Goal: Information Seeking & Learning: Learn about a topic

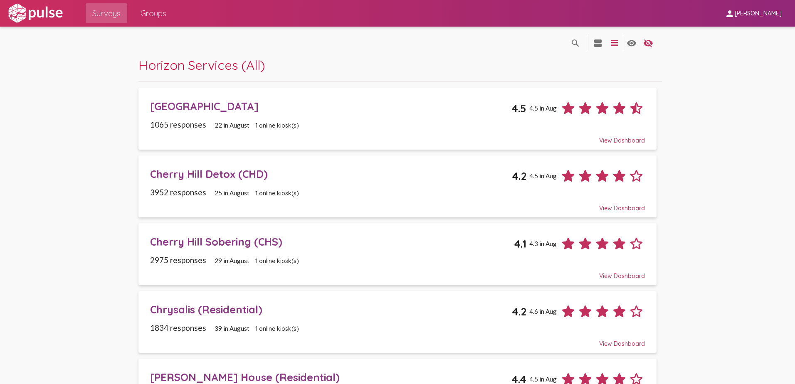
click at [256, 114] on div "[GEOGRAPHIC_DATA] 4.5 4.5 in Aug" at bounding box center [397, 105] width 495 height 23
click at [221, 178] on div "Cherry Hill Detox (CHD)" at bounding box center [331, 174] width 362 height 13
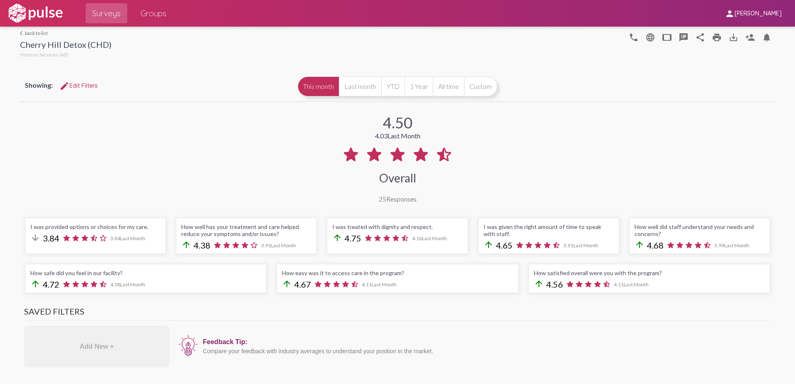
click at [21, 31] on mat-icon "arrow_back_ios" at bounding box center [22, 33] width 5 height 5
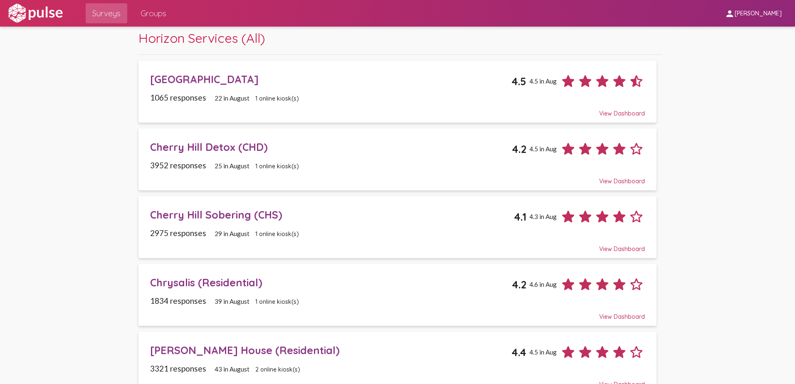
scroll to position [42, 0]
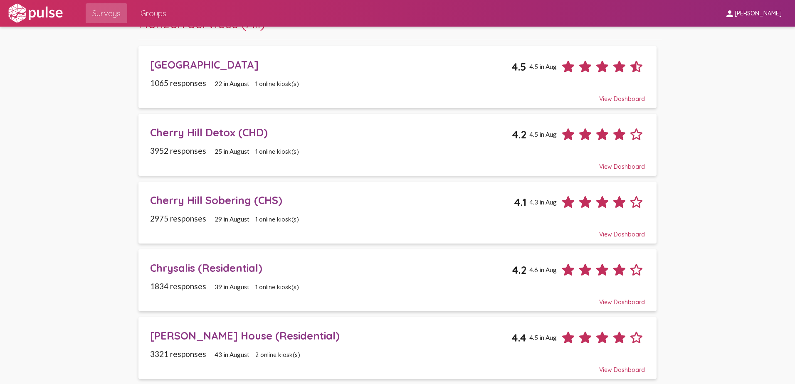
click at [204, 204] on div "Cherry Hill Sobering (CHS)" at bounding box center [332, 200] width 364 height 13
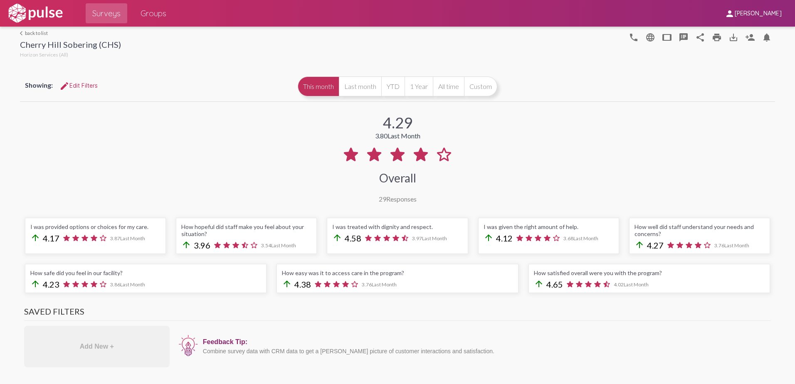
click at [30, 35] on link "arrow_back_ios back to list" at bounding box center [70, 33] width 101 height 6
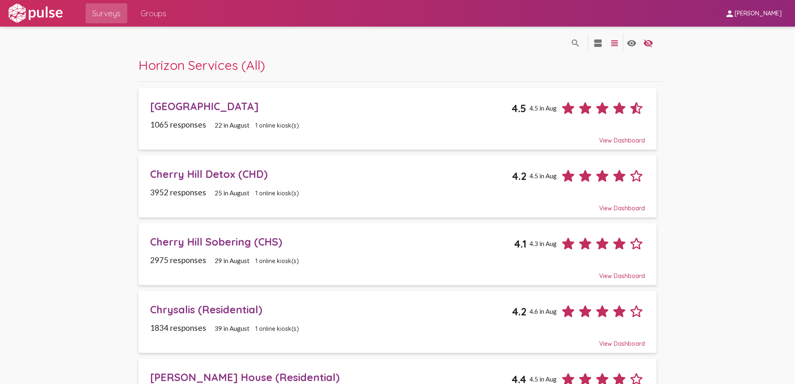
scroll to position [125, 0]
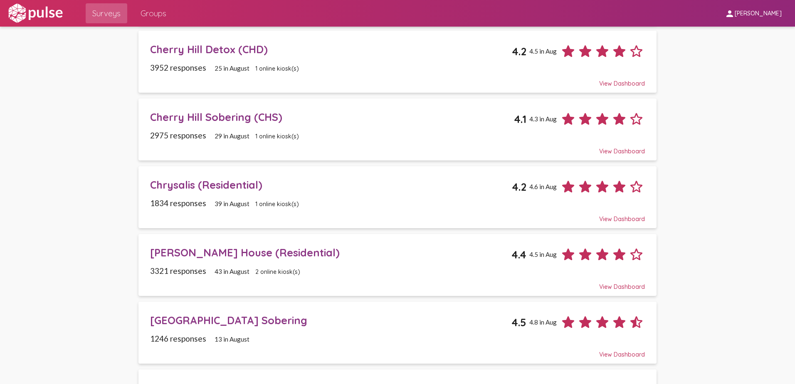
click at [177, 192] on div "Chrysalis (Residential) 4.2 4.6 in Aug" at bounding box center [397, 183] width 495 height 23
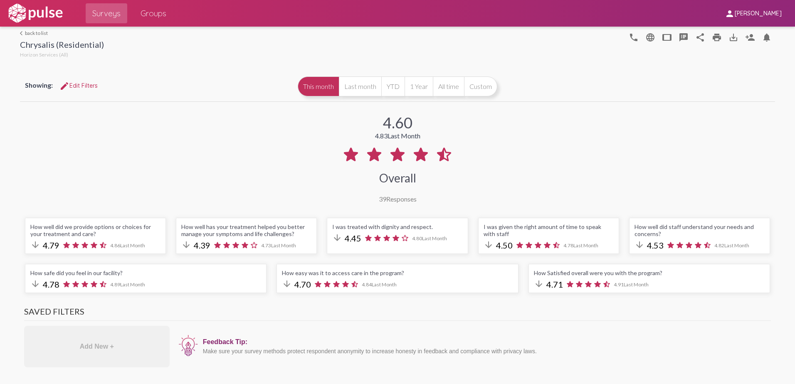
click at [27, 30] on link "arrow_back_ios back to list" at bounding box center [62, 33] width 84 height 6
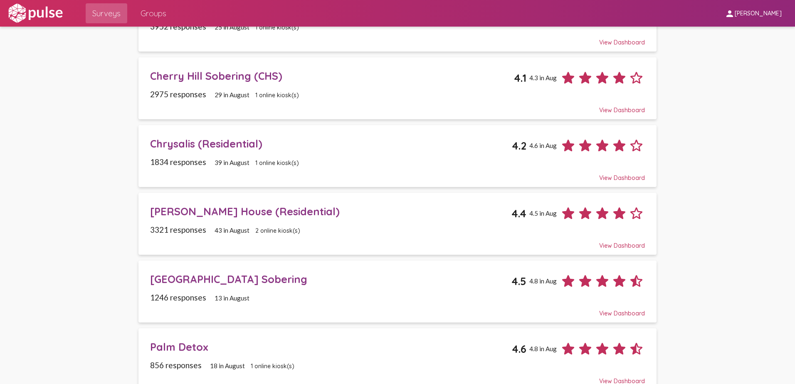
scroll to position [166, 0]
click at [193, 213] on div "[PERSON_NAME] House (Residential)" at bounding box center [331, 211] width 362 height 13
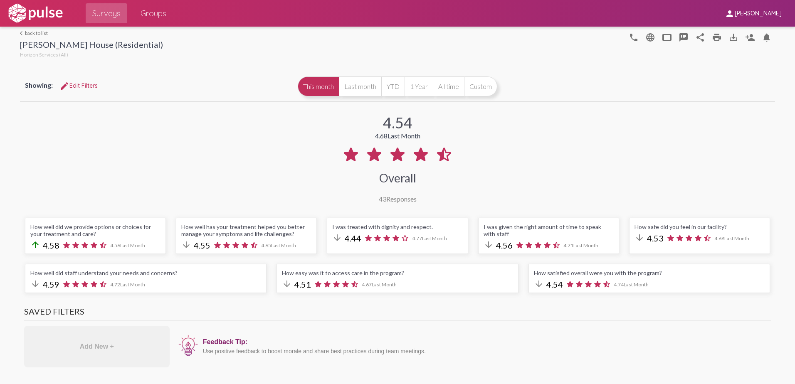
click at [33, 36] on div "arrow_back_ios back to list [PERSON_NAME] House (Residential) Horizon Services …" at bounding box center [91, 45] width 143 height 30
click at [33, 35] on link "arrow_back_ios back to list" at bounding box center [91, 33] width 143 height 6
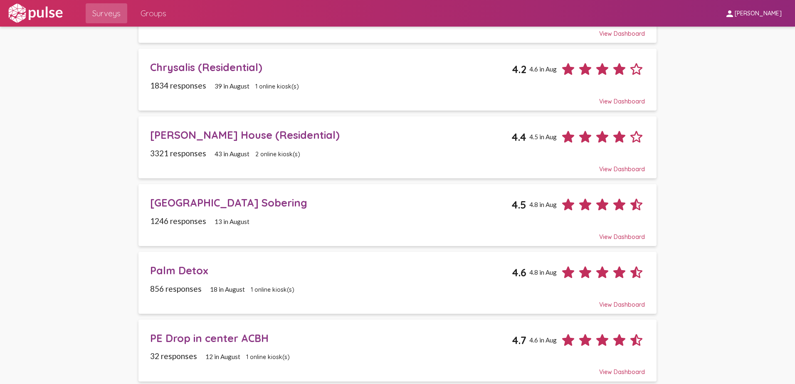
scroll to position [249, 0]
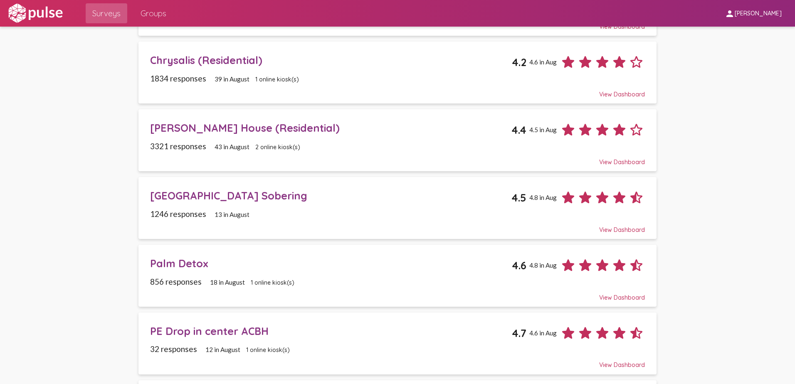
click at [180, 197] on div "[GEOGRAPHIC_DATA] Sobering" at bounding box center [331, 195] width 362 height 13
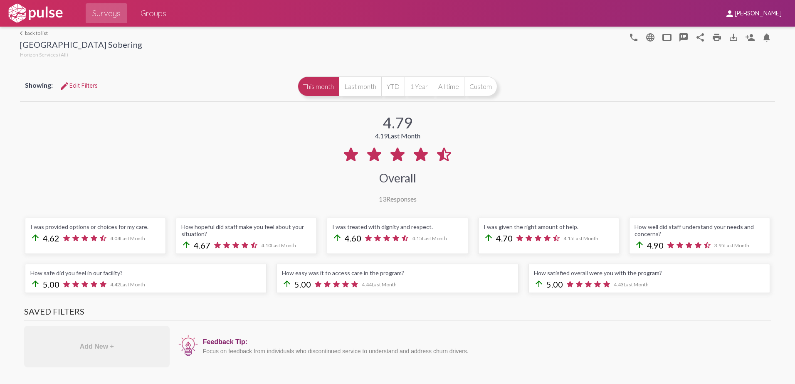
click at [35, 34] on link "arrow_back_ios back to list" at bounding box center [81, 33] width 122 height 6
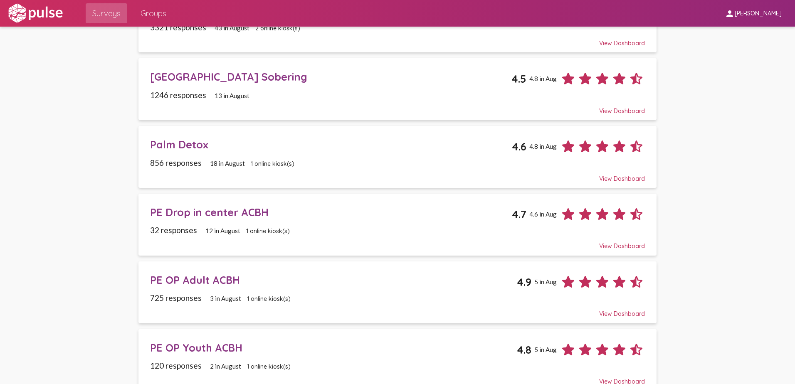
scroll to position [333, 0]
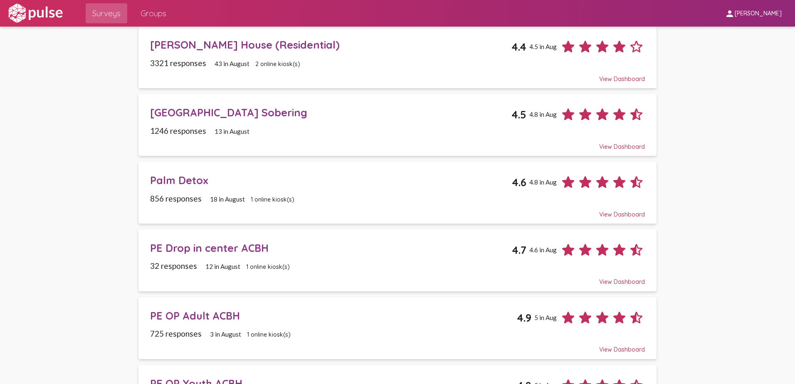
click at [177, 184] on div "Palm Detox" at bounding box center [331, 180] width 362 height 13
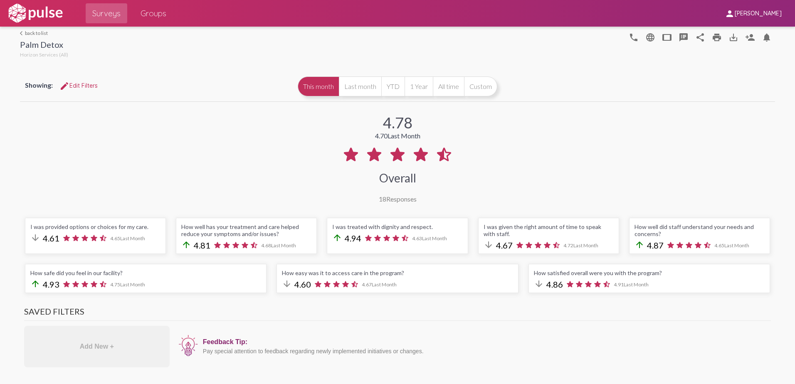
click at [28, 32] on link "arrow_back_ios back to list" at bounding box center [44, 33] width 48 height 6
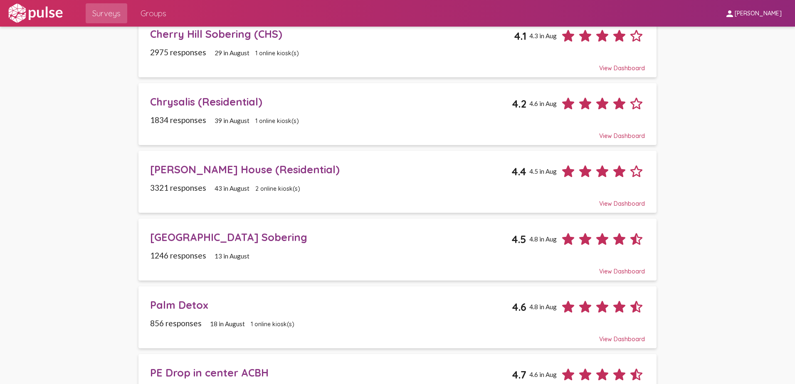
scroll to position [333, 0]
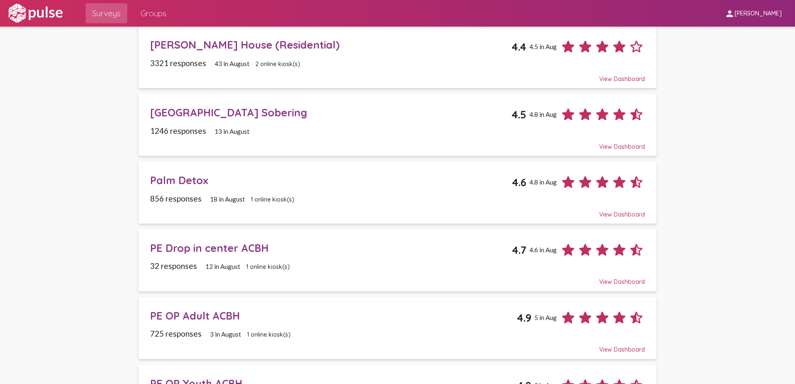
click at [206, 254] on div "PE Drop in center ACBH" at bounding box center [331, 248] width 362 height 13
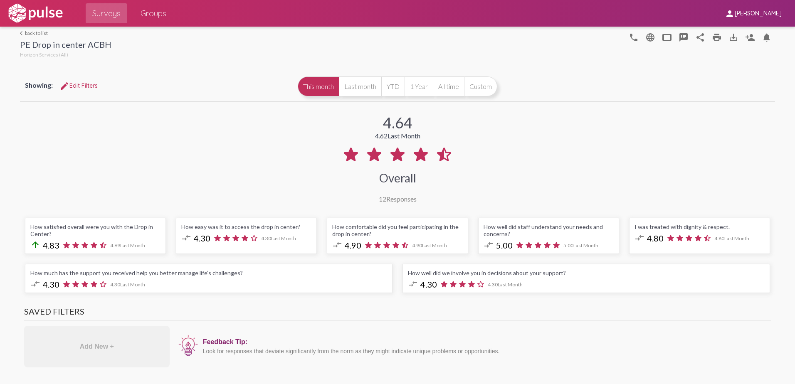
click at [35, 35] on link "arrow_back_ios back to list" at bounding box center [65, 33] width 91 height 6
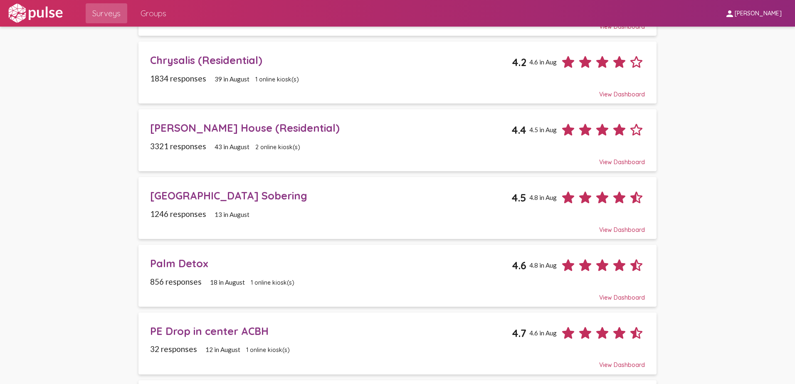
scroll to position [499, 0]
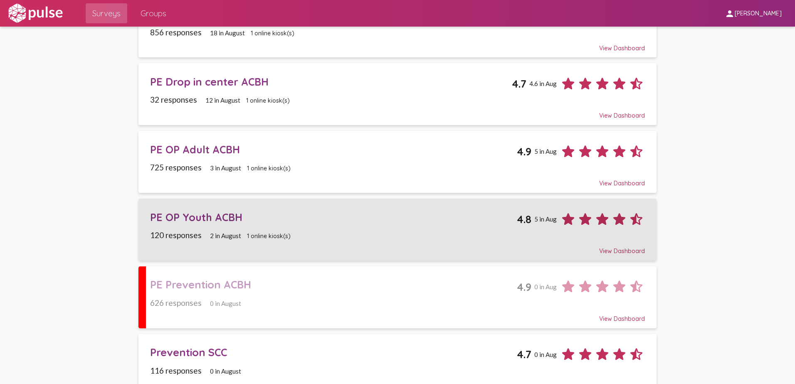
click at [181, 219] on div "PE OP Youth ACBH" at bounding box center [333, 217] width 367 height 13
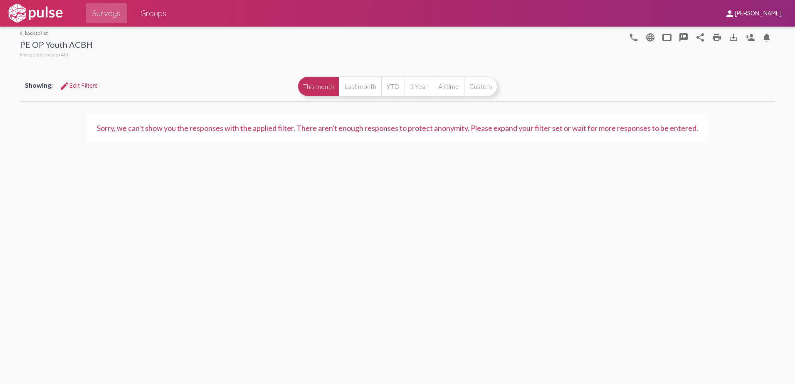
click at [27, 30] on div "arrow_back_ios back to list PE OP Youth ACBH Horizon Services (All) phone langu…" at bounding box center [397, 43] width 755 height 33
click at [25, 33] on link "arrow_back_ios back to list" at bounding box center [56, 33] width 73 height 6
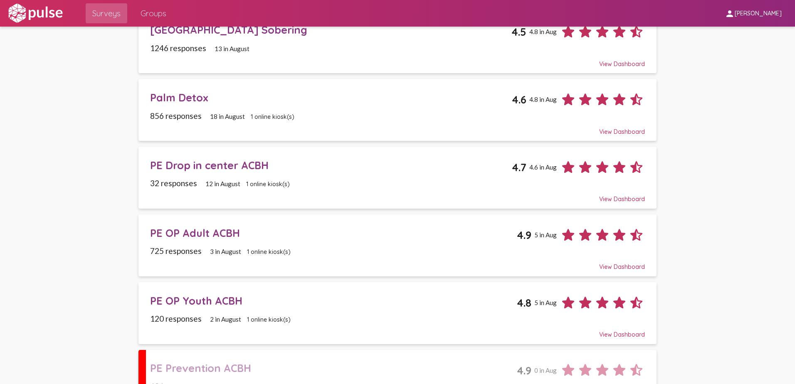
scroll to position [416, 0]
click at [181, 230] on div "PE OP Adult ACBH" at bounding box center [333, 232] width 367 height 13
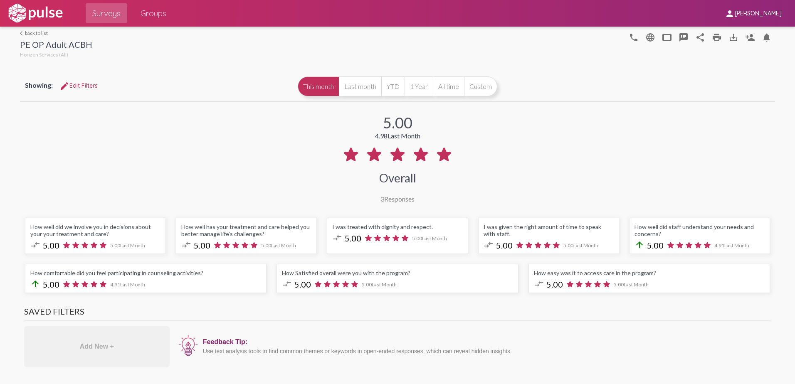
click at [24, 35] on link "arrow_back_ios back to list" at bounding box center [56, 33] width 72 height 6
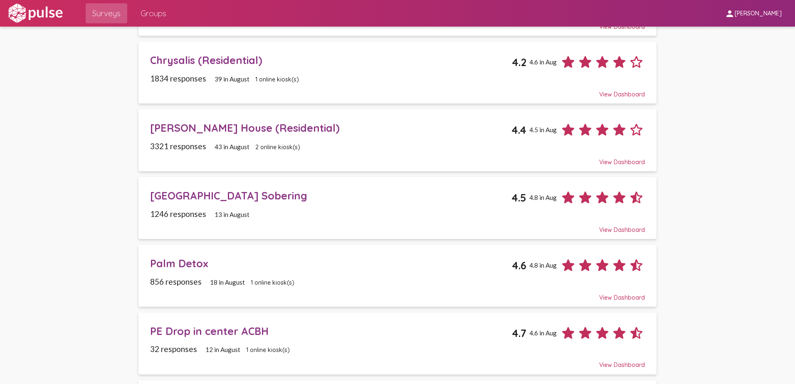
scroll to position [416, 0]
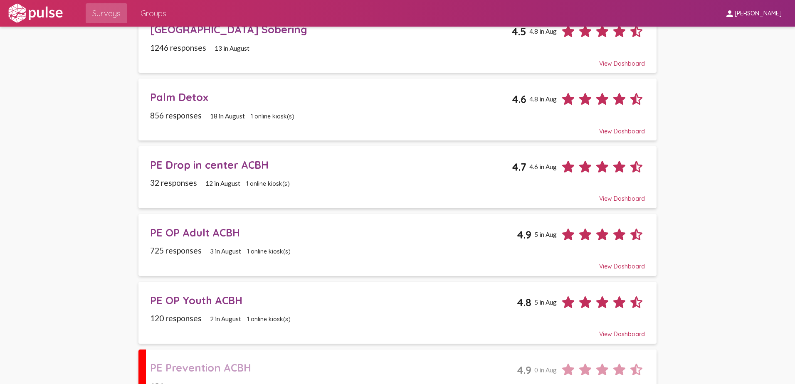
click at [186, 306] on div "PE OP Youth ACBH" at bounding box center [333, 300] width 367 height 13
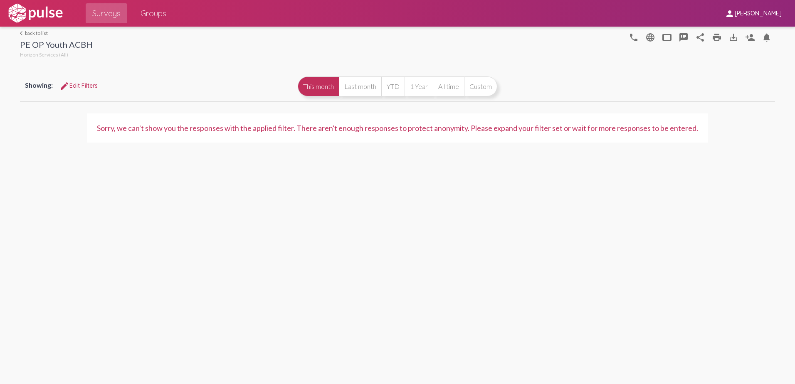
click at [32, 29] on div "arrow_back_ios back to list PE OP Youth ACBH Horizon Services (All) phone langu…" at bounding box center [397, 43] width 755 height 33
click at [33, 32] on link "arrow_back_ios back to list" at bounding box center [56, 33] width 73 height 6
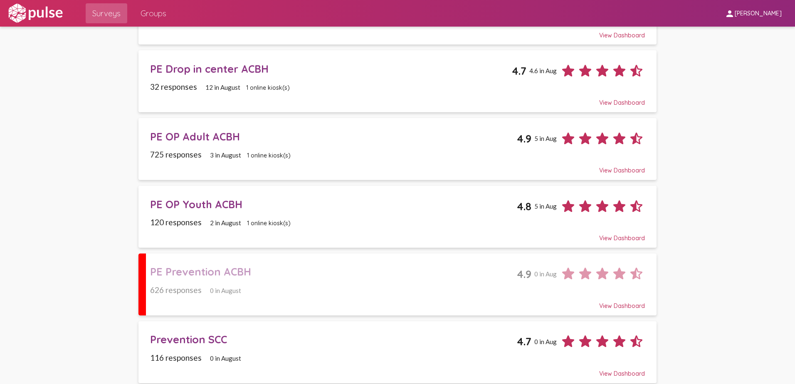
scroll to position [517, 0]
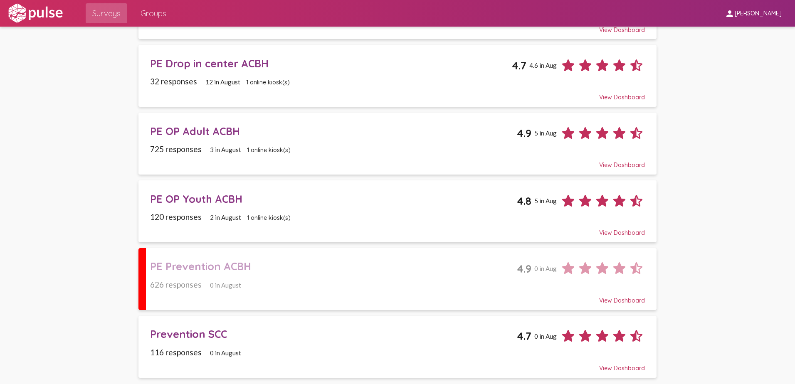
click at [187, 263] on div "PE Prevention ACBH" at bounding box center [333, 266] width 367 height 13
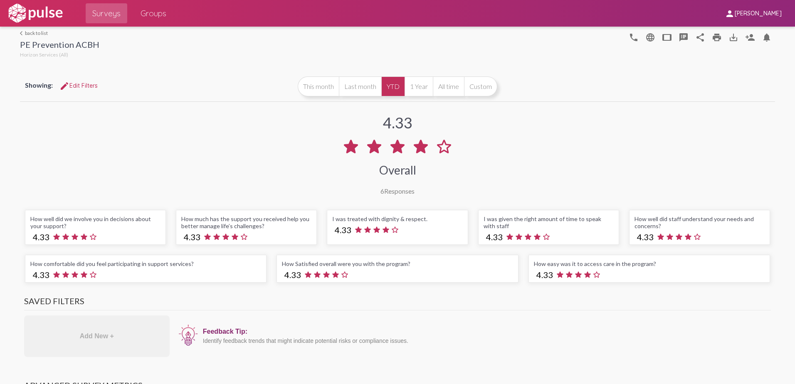
click at [30, 34] on link "arrow_back_ios back to list" at bounding box center [59, 33] width 79 height 6
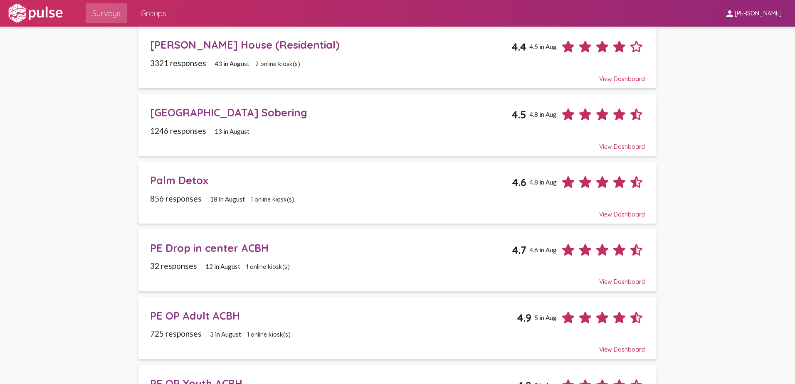
scroll to position [517, 0]
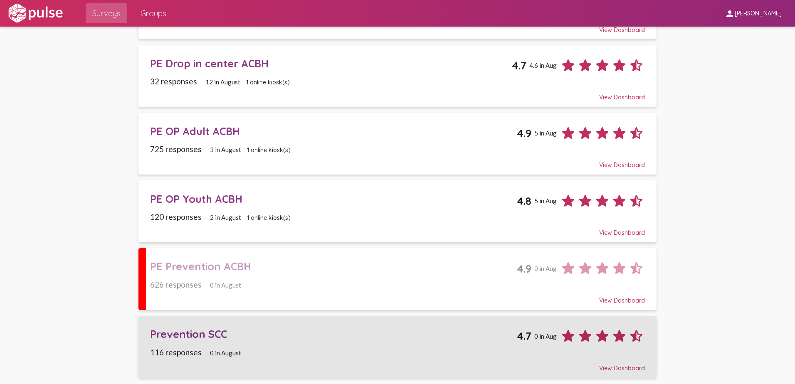
click at [180, 335] on div "Prevention SCC" at bounding box center [333, 334] width 367 height 13
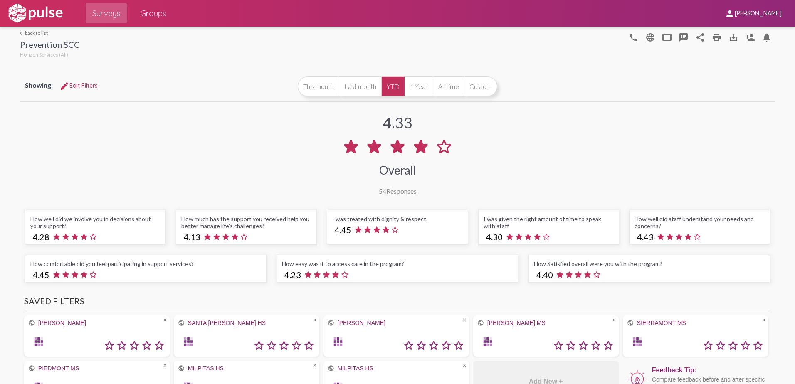
click at [21, 34] on mat-icon "arrow_back_ios" at bounding box center [22, 33] width 5 height 5
